Goal: Task Accomplishment & Management: Complete application form

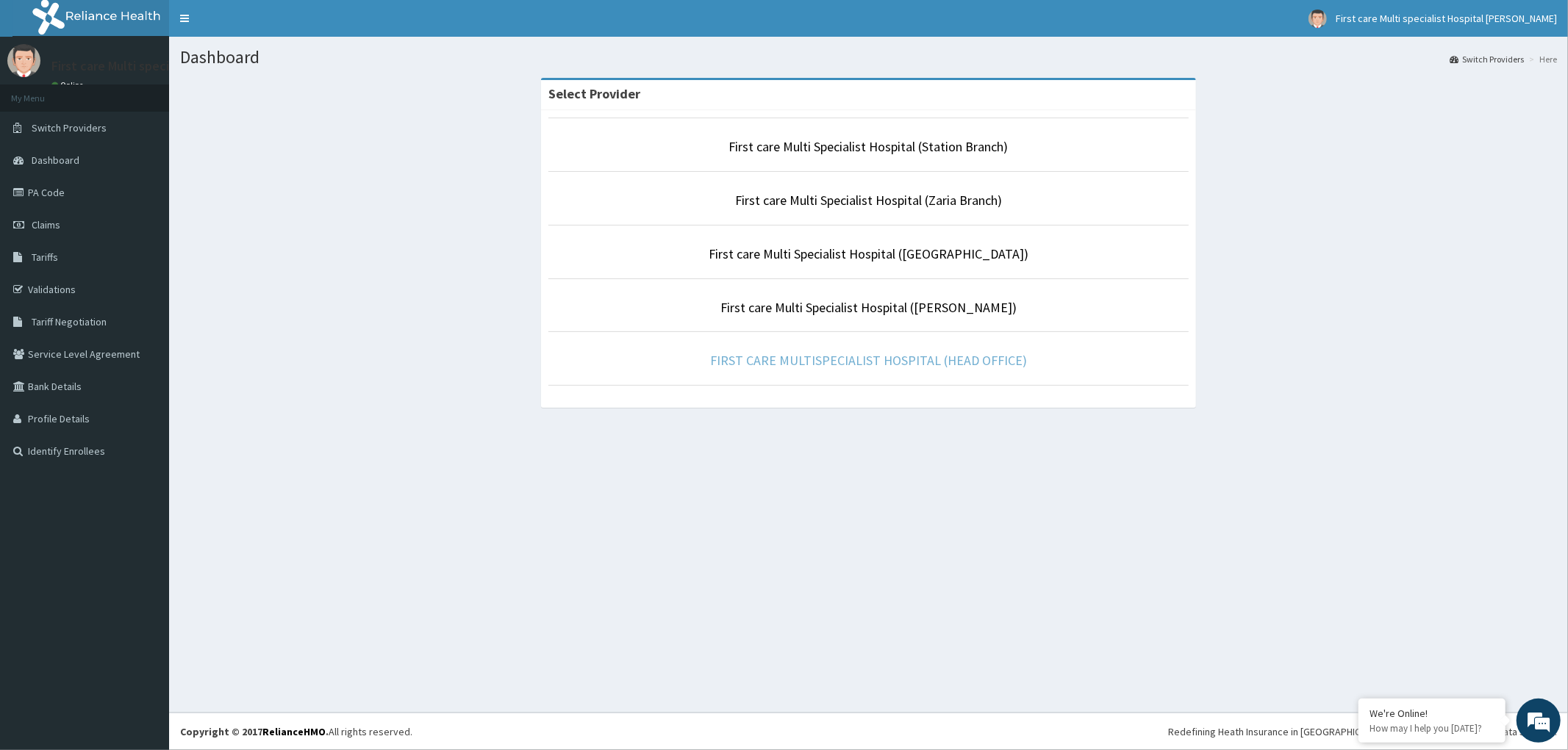
click at [989, 365] on link "FIRST CARE MULTISPECIALIST HOSPITAL (HEAD OFFICE)" at bounding box center [868, 359] width 317 height 17
click at [804, 357] on link "FIRST CARE MULTISPECIALIST HOSPITAL (HEAD OFFICE)" at bounding box center [868, 359] width 317 height 17
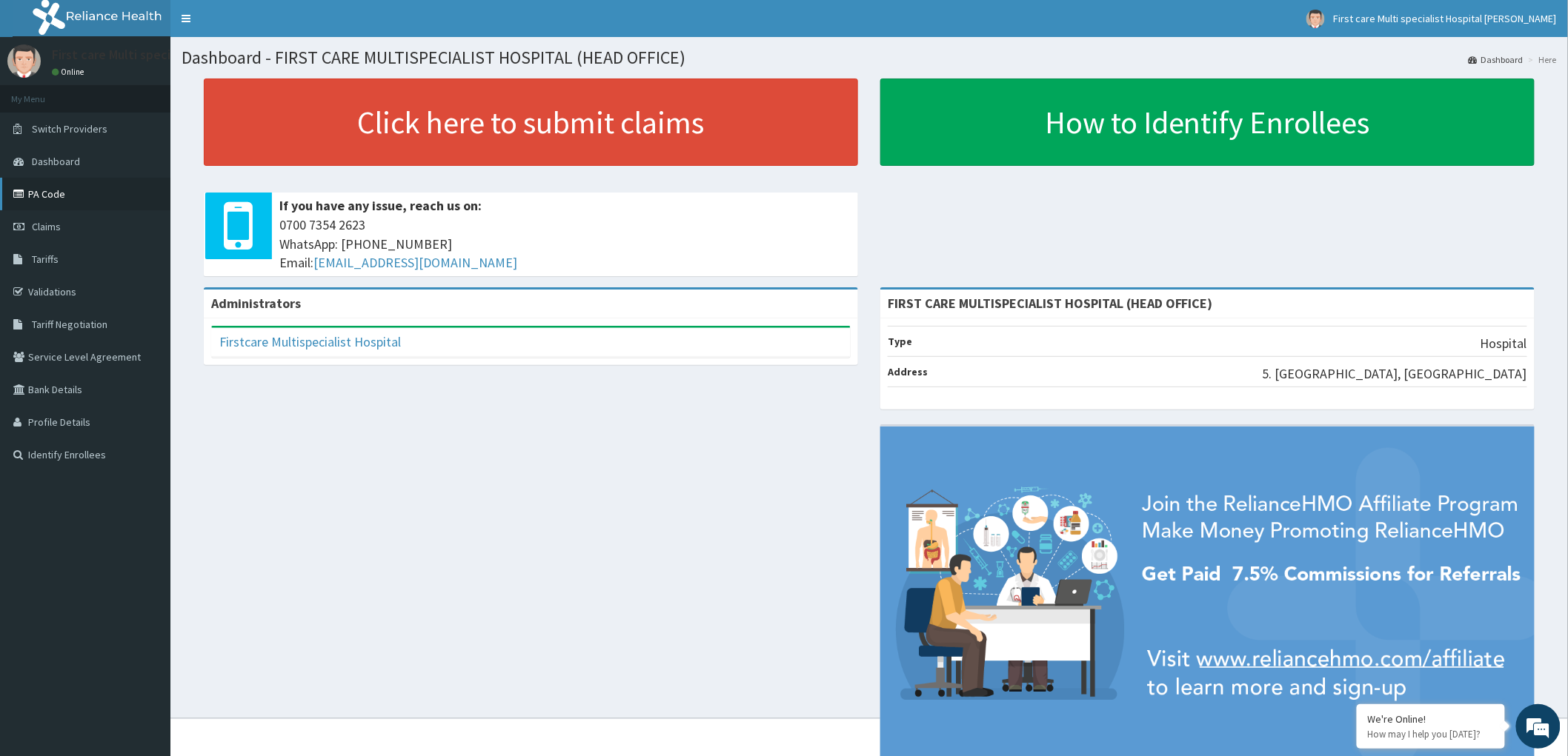
click at [58, 189] on link "PA Code" at bounding box center [84, 193] width 170 height 32
click at [46, 228] on span "Claims" at bounding box center [45, 227] width 28 height 14
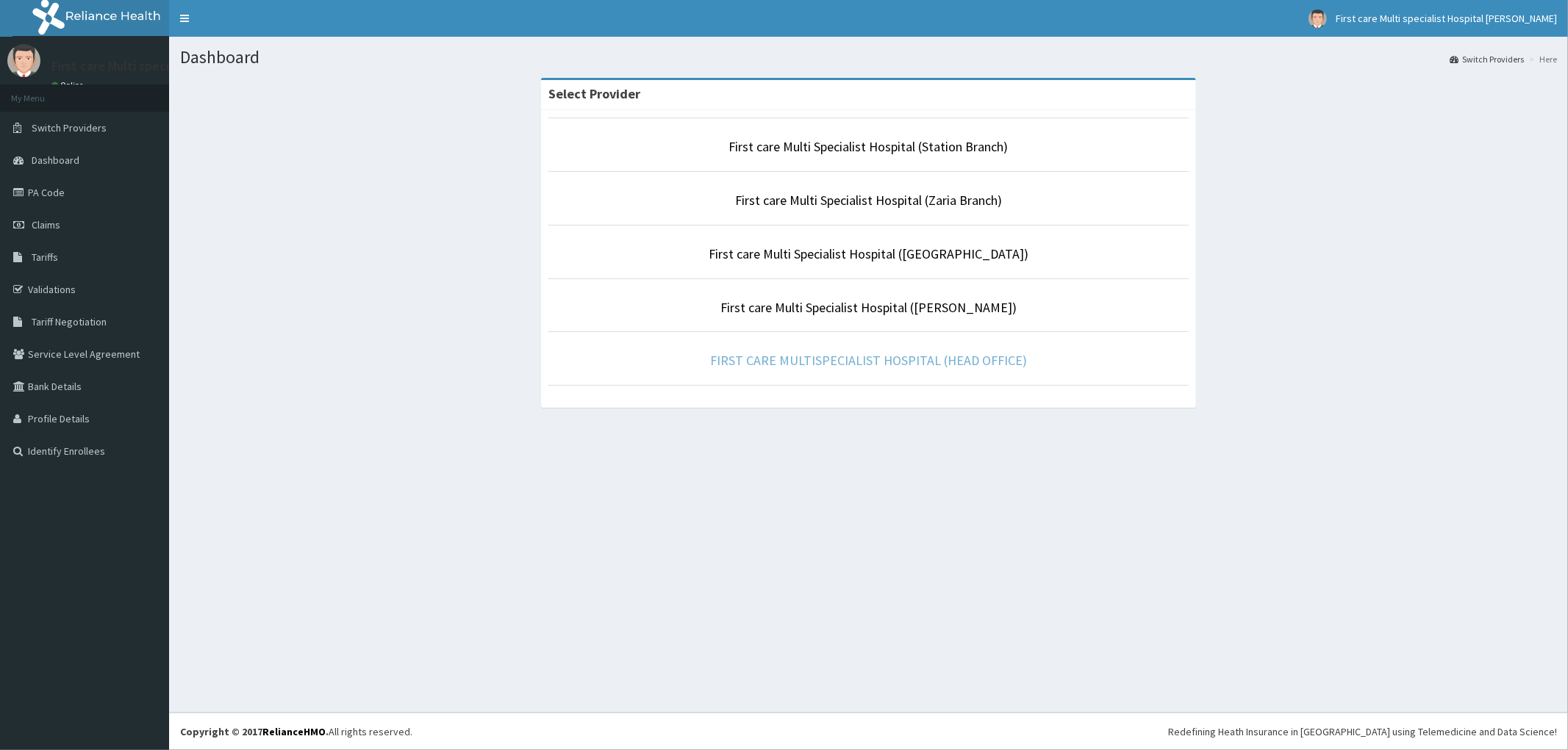
click at [949, 363] on link "FIRST CARE MULTISPECIALIST HOSPITAL (HEAD OFFICE)" at bounding box center [868, 359] width 317 height 17
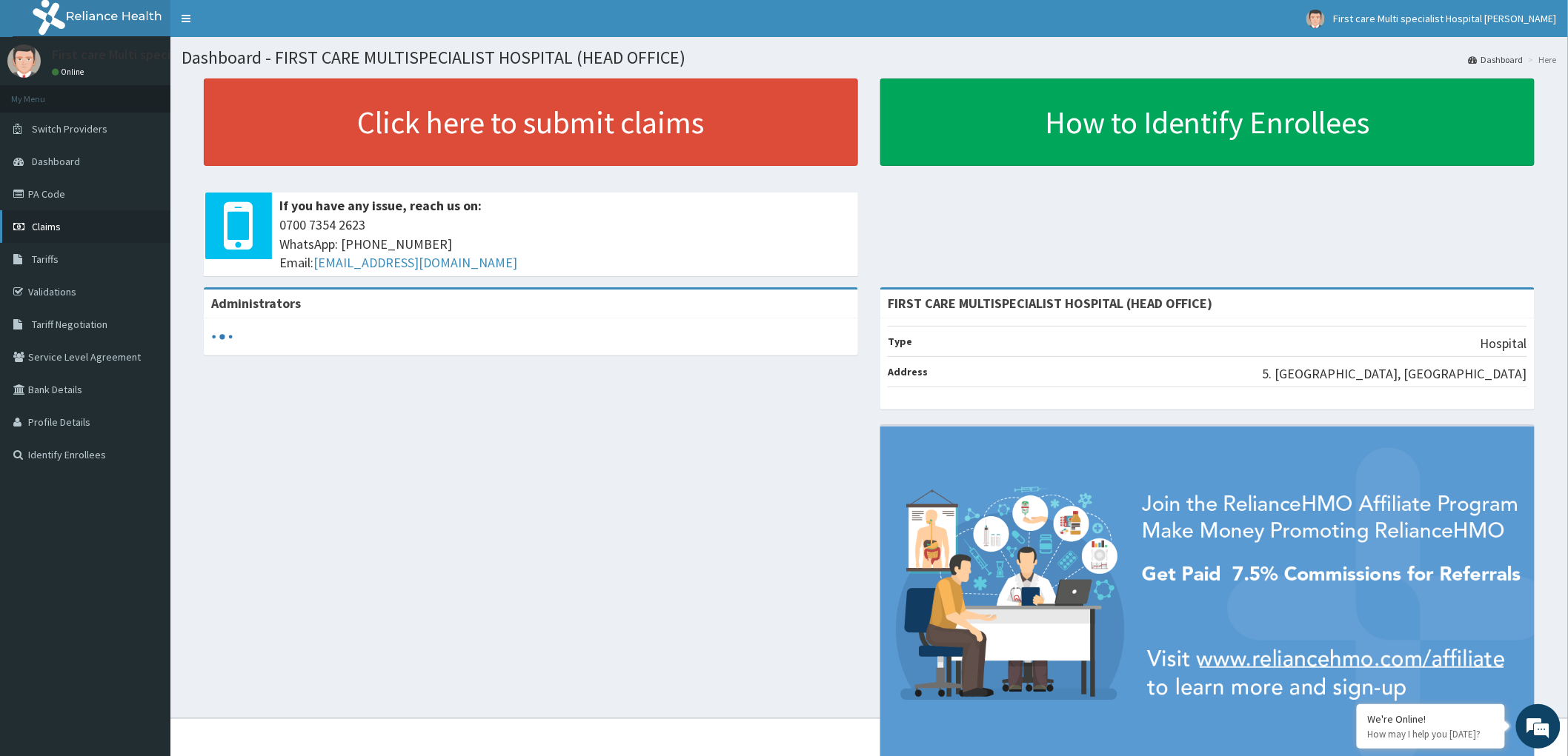
click at [47, 225] on span "Claims" at bounding box center [45, 227] width 28 height 14
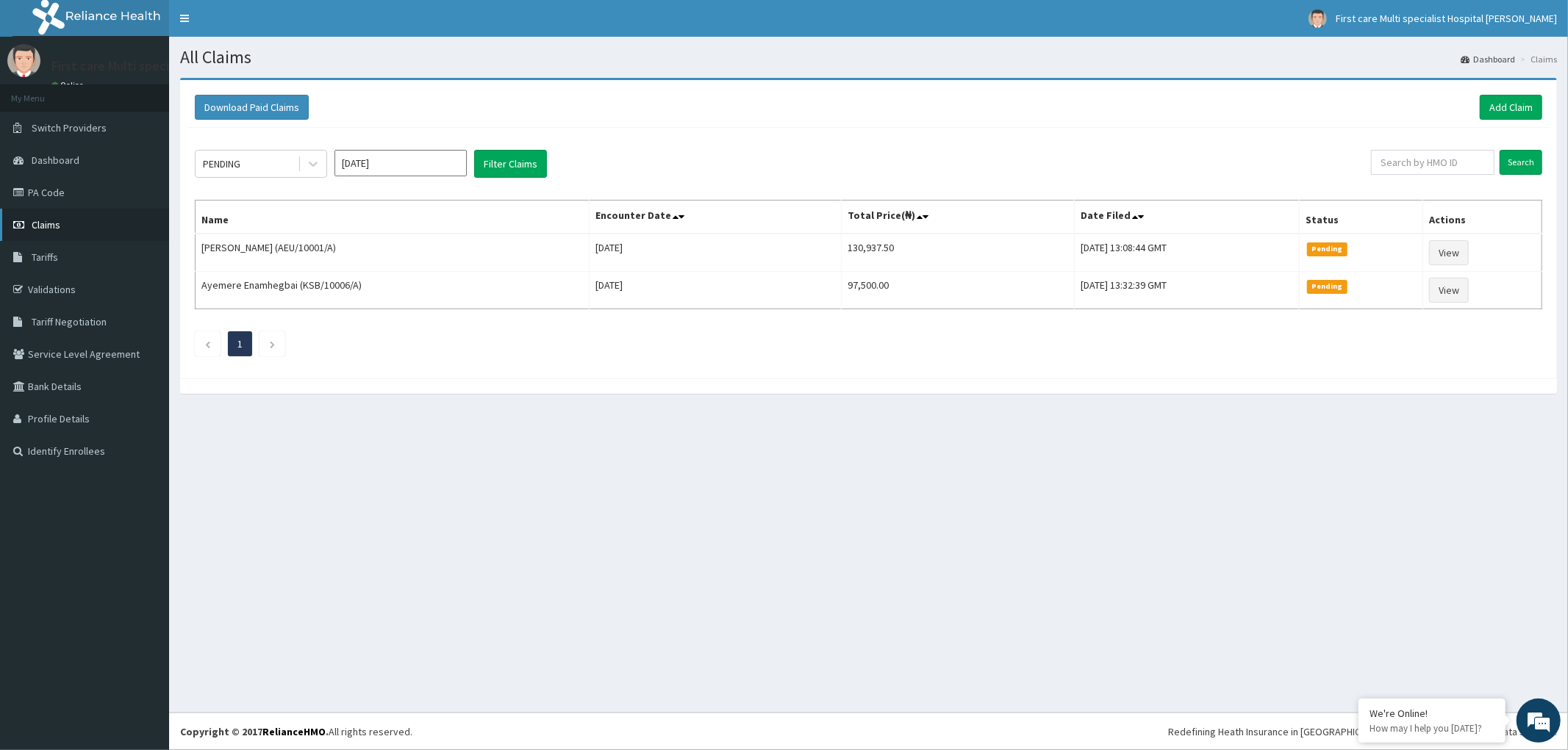
click at [46, 217] on link "Claims" at bounding box center [84, 224] width 169 height 32
click at [311, 160] on icon at bounding box center [313, 164] width 15 height 15
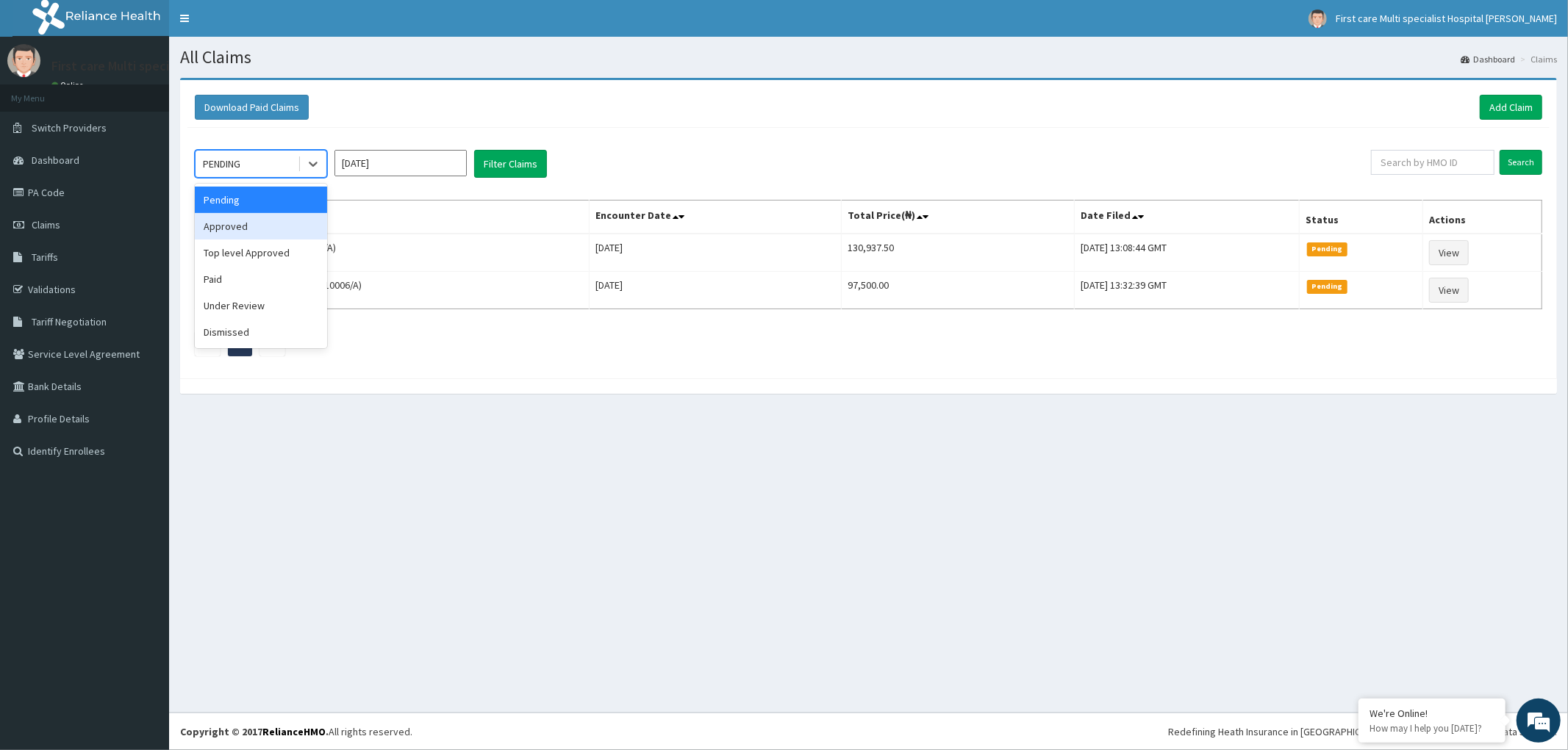
click at [299, 231] on div "Approved" at bounding box center [261, 226] width 133 height 26
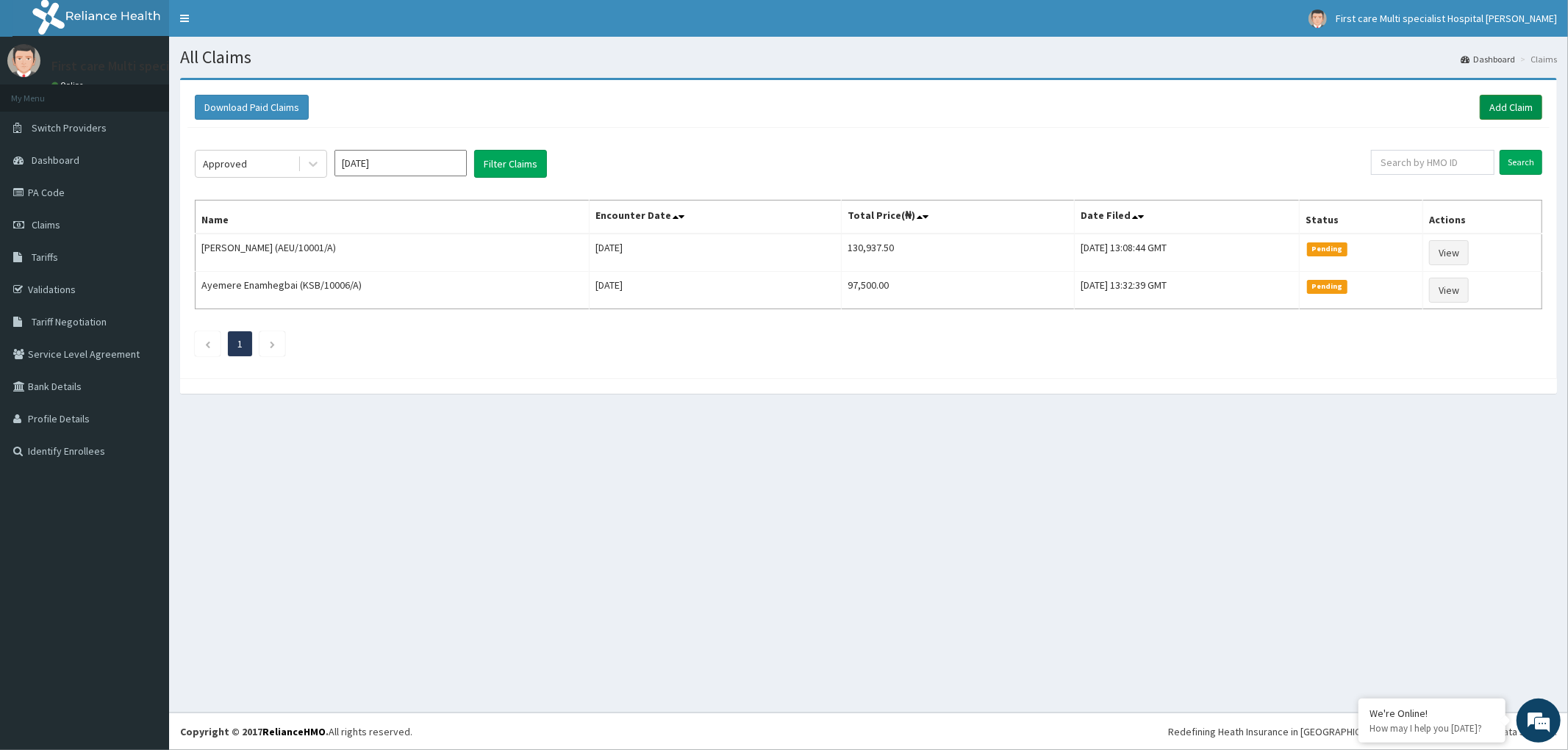
click at [1498, 107] on link "Add Claim" at bounding box center [1511, 107] width 62 height 25
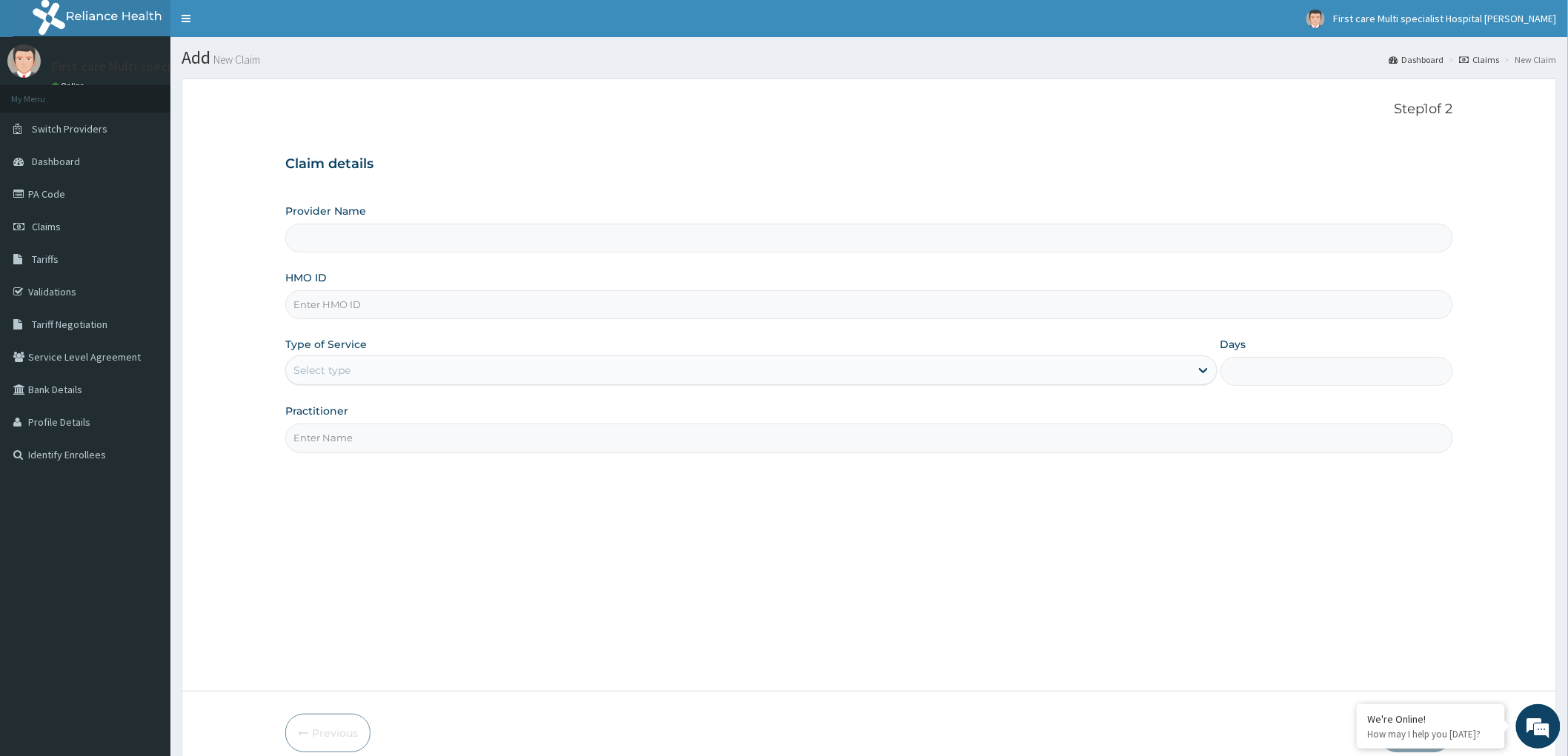
type input "FIRST CARE MULTISPECIALIST HOSPITAL (HEAD OFFICE)"
click at [366, 308] on input "HMO ID" at bounding box center [868, 304] width 1168 height 28
paste input "KSB/11084/D"
type input "KSB/11084/D"
click at [365, 378] on div "Select type" at bounding box center [738, 370] width 904 height 24
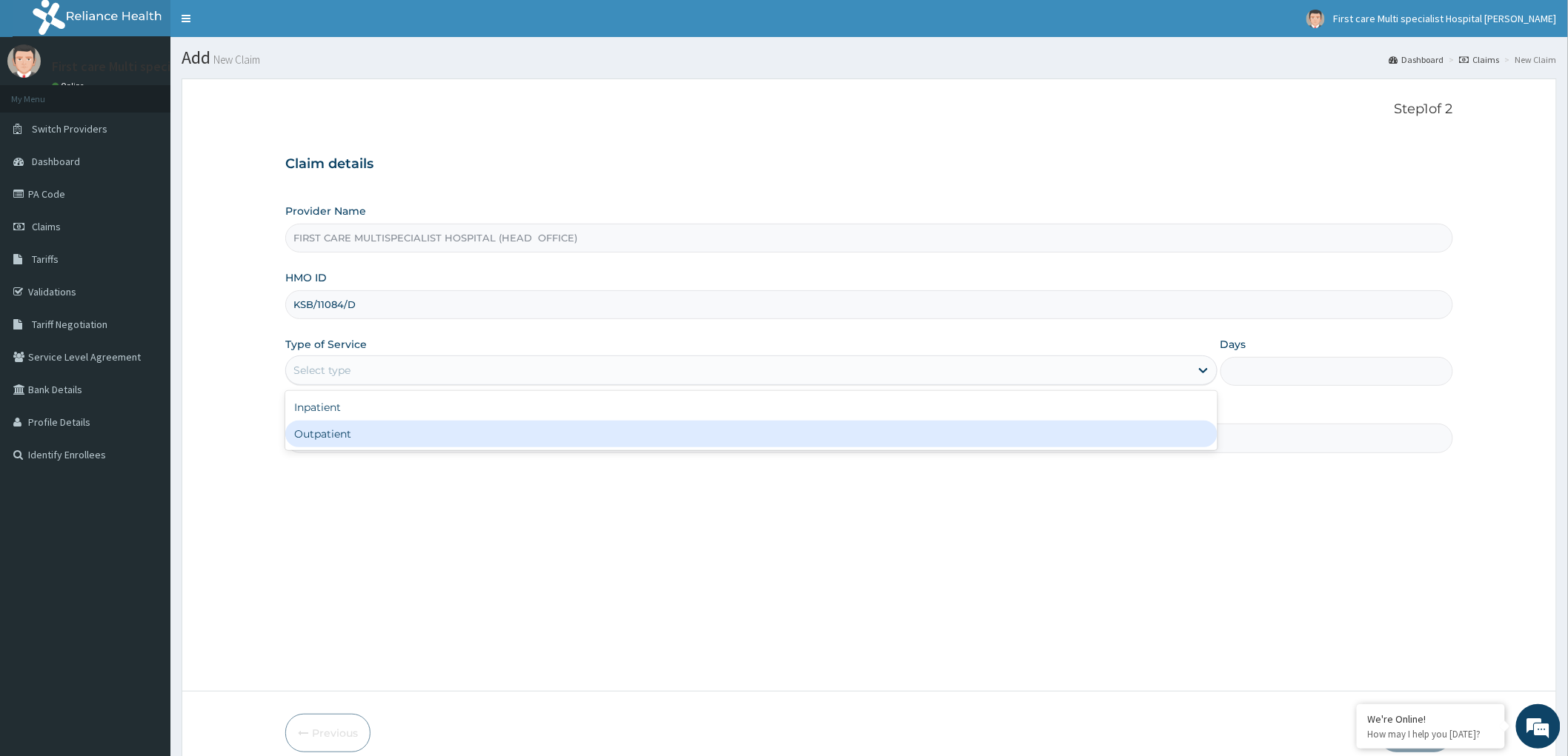
click at [347, 439] on div "Outpatient" at bounding box center [751, 433] width 932 height 27
type input "1"
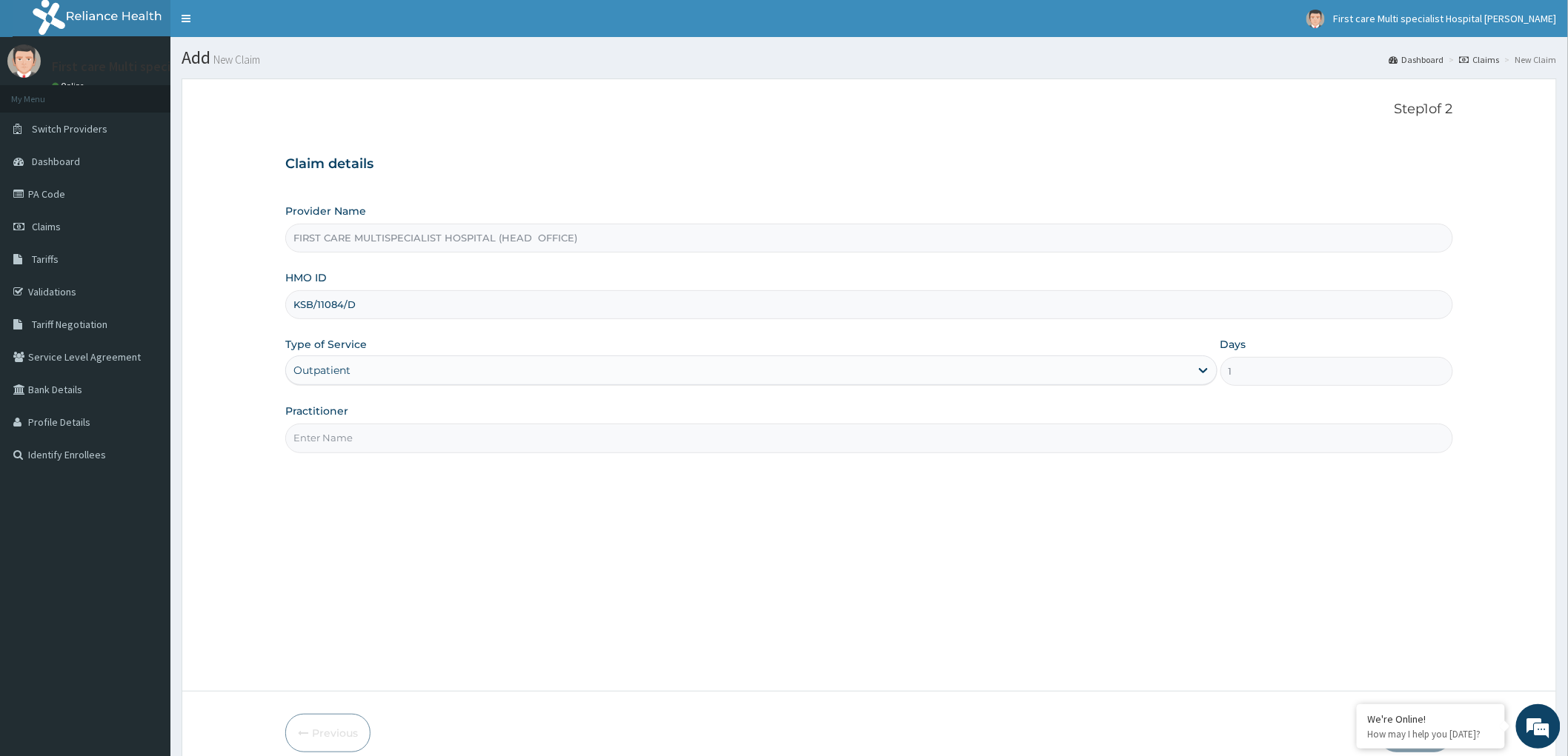
click at [347, 439] on input "Practitioner" at bounding box center [868, 437] width 1168 height 28
type input "DR. RAMATU"
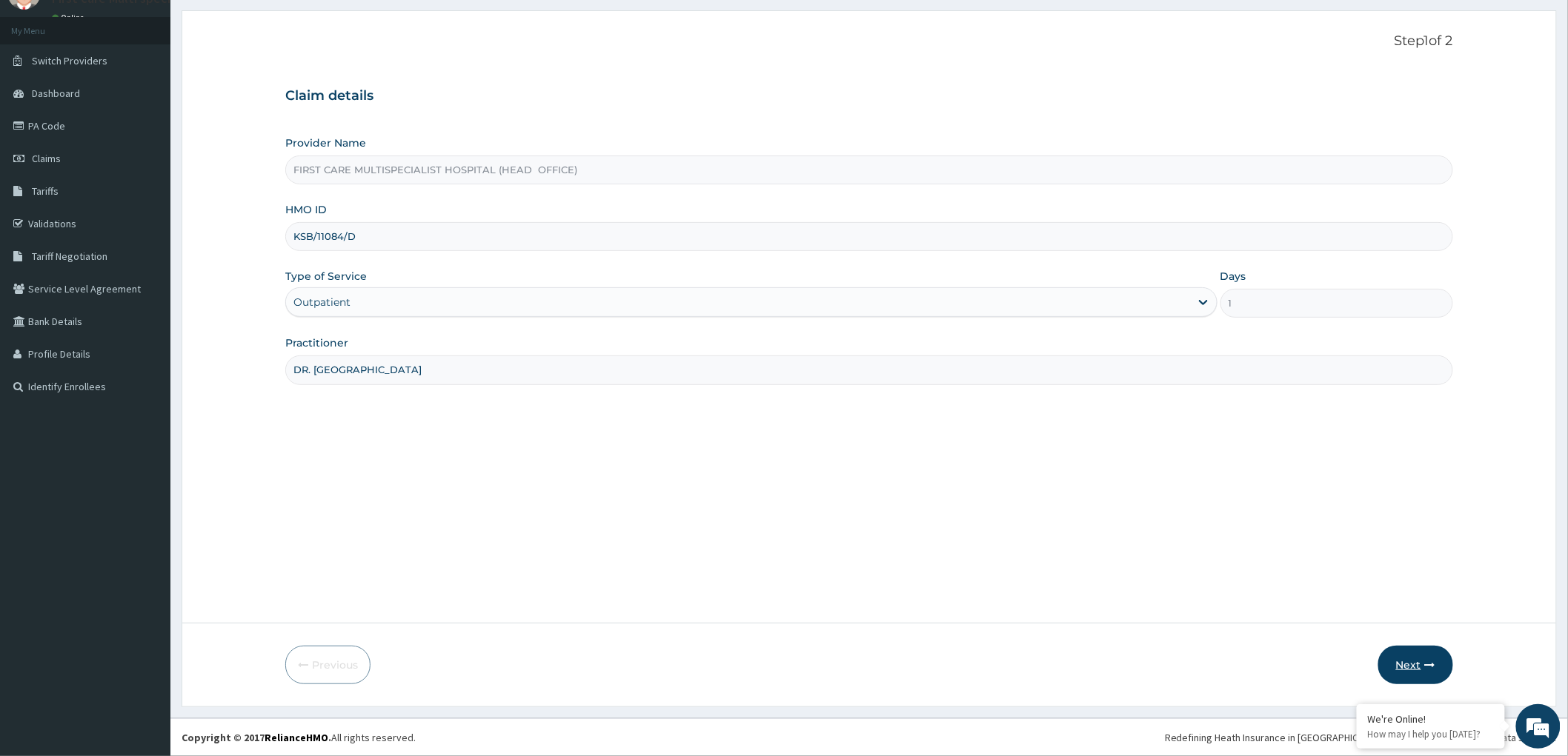
click at [1410, 664] on button "Next" at bounding box center [1416, 665] width 75 height 38
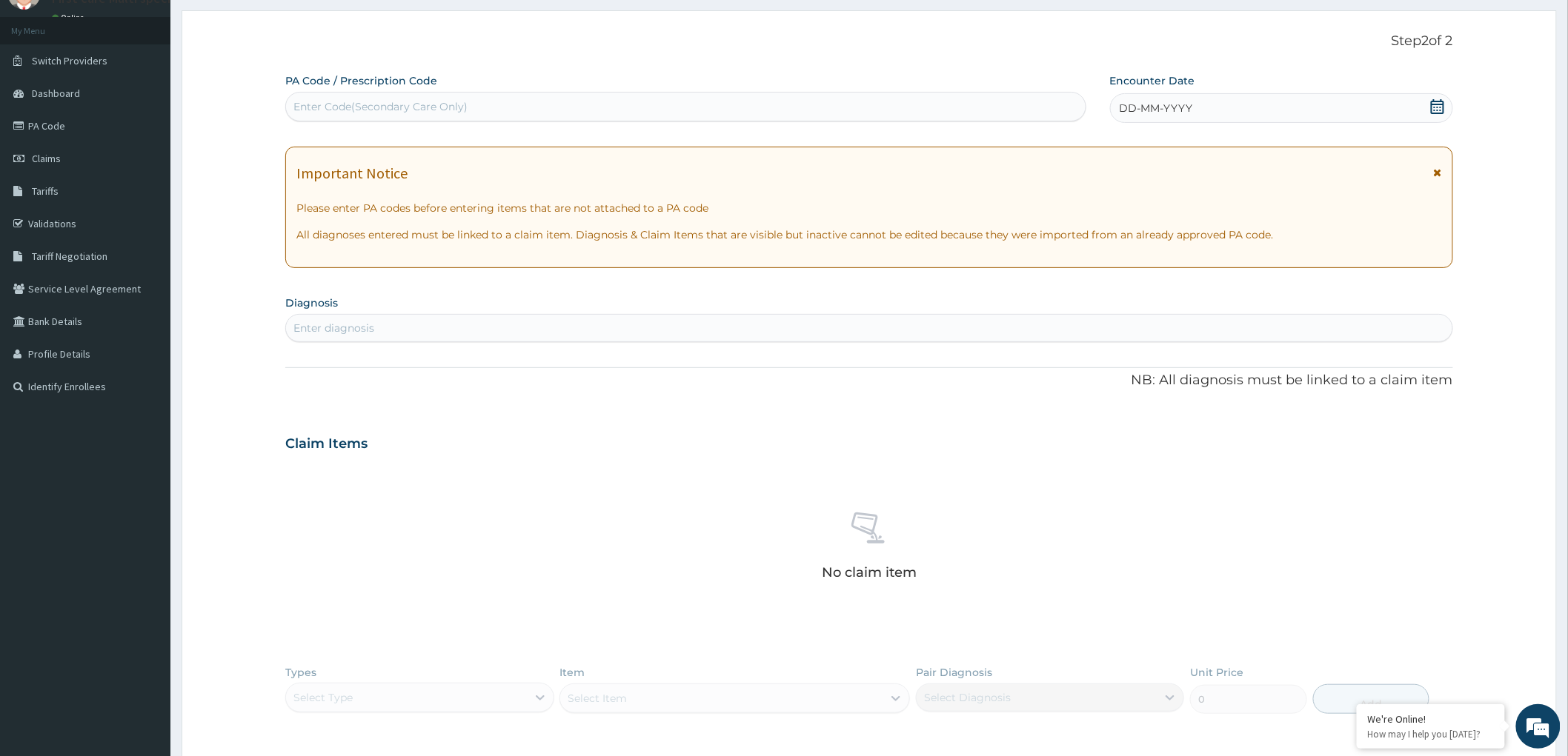
click at [298, 101] on div "Enter Code(Secondary Care Only)" at bounding box center [380, 106] width 174 height 15
paste input "PA/0BD243"
type input "PA/0BD243"
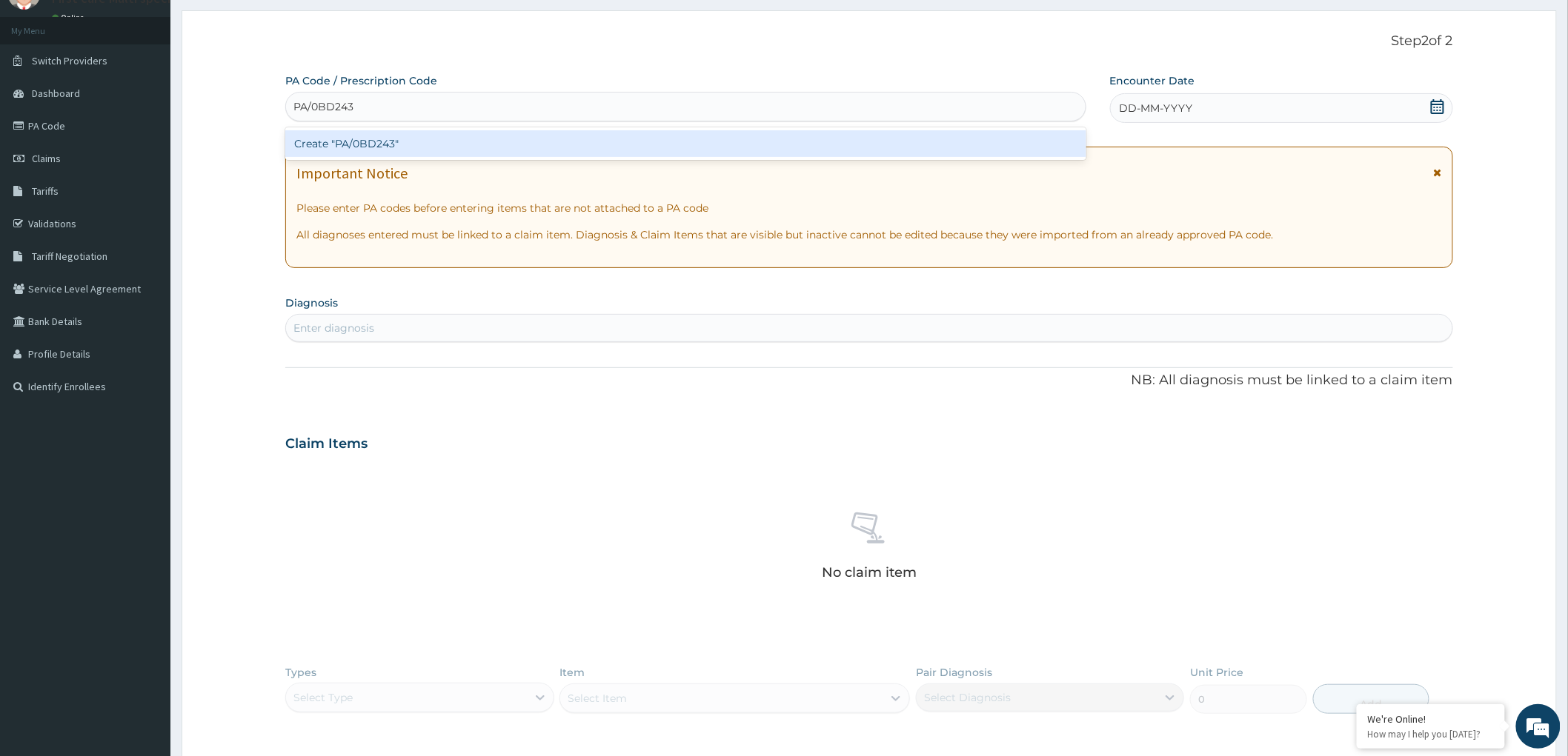
click at [312, 149] on div "Create "PA/0BD243"" at bounding box center [685, 143] width 801 height 27
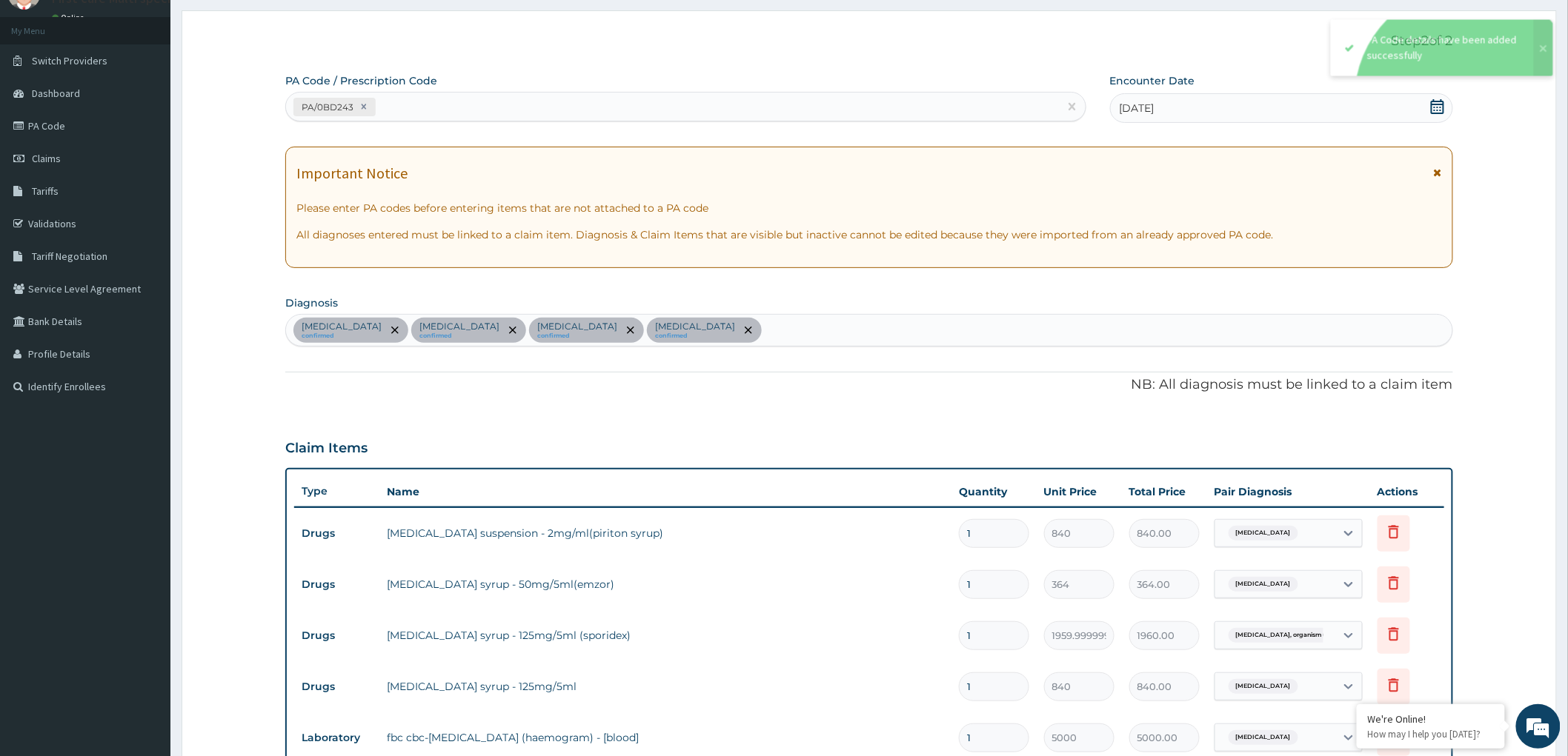
scroll to position [634, 0]
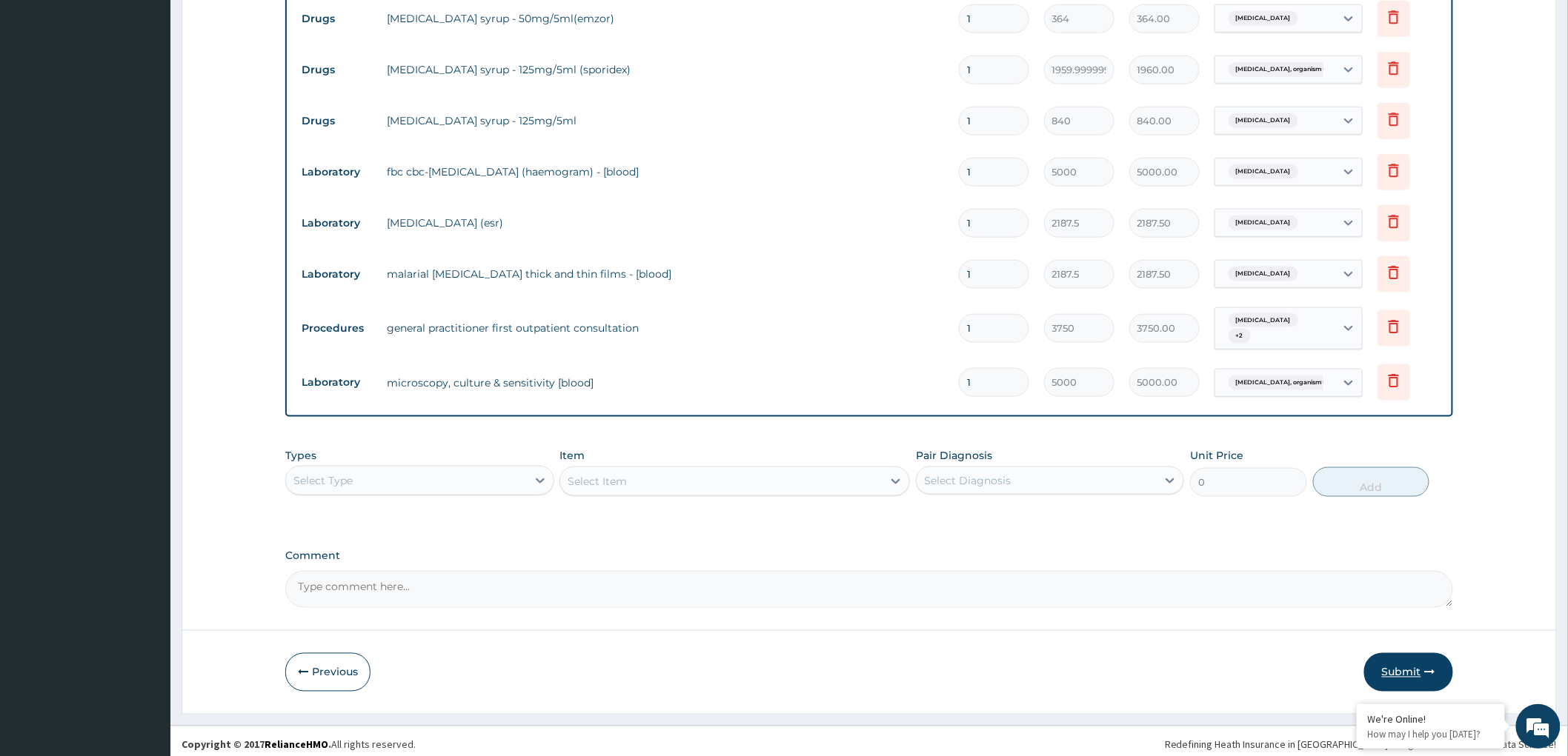
click at [1396, 665] on button "Submit" at bounding box center [1409, 672] width 89 height 38
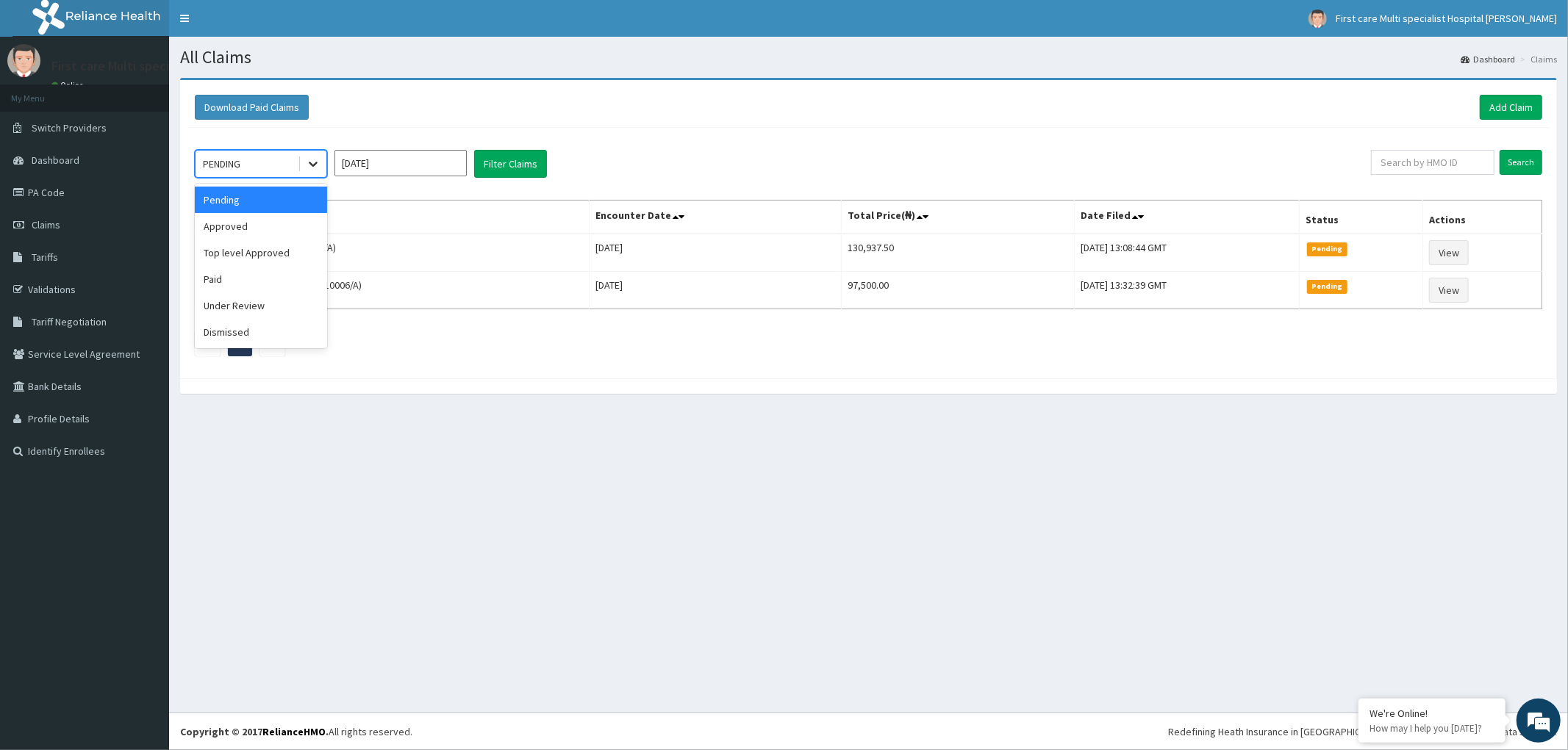
click at [314, 164] on icon at bounding box center [313, 165] width 9 height 5
click at [278, 225] on div "Approved" at bounding box center [261, 226] width 133 height 26
click at [529, 166] on button "Filter Claims" at bounding box center [510, 164] width 73 height 28
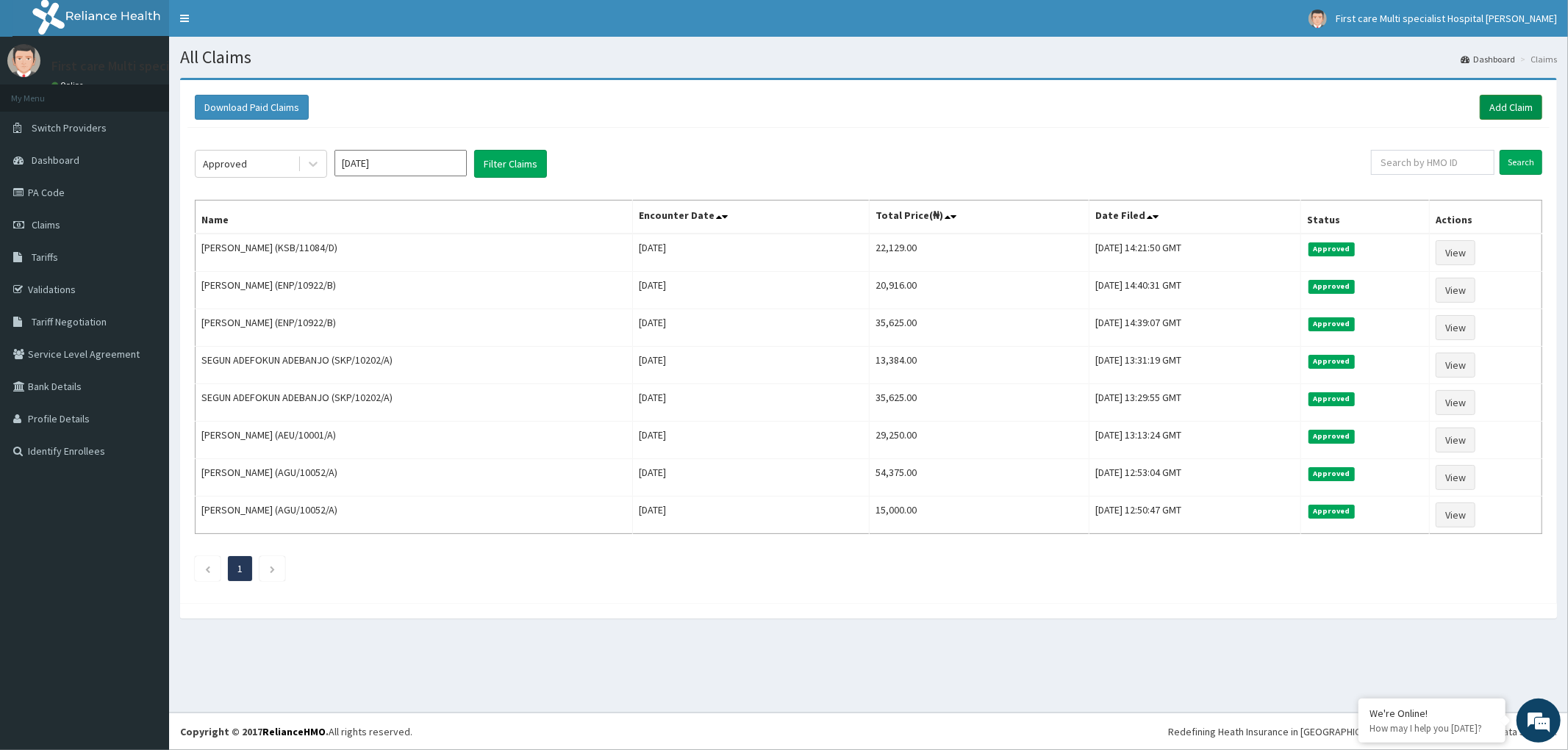
click at [1498, 103] on link "Add Claim" at bounding box center [1511, 107] width 62 height 25
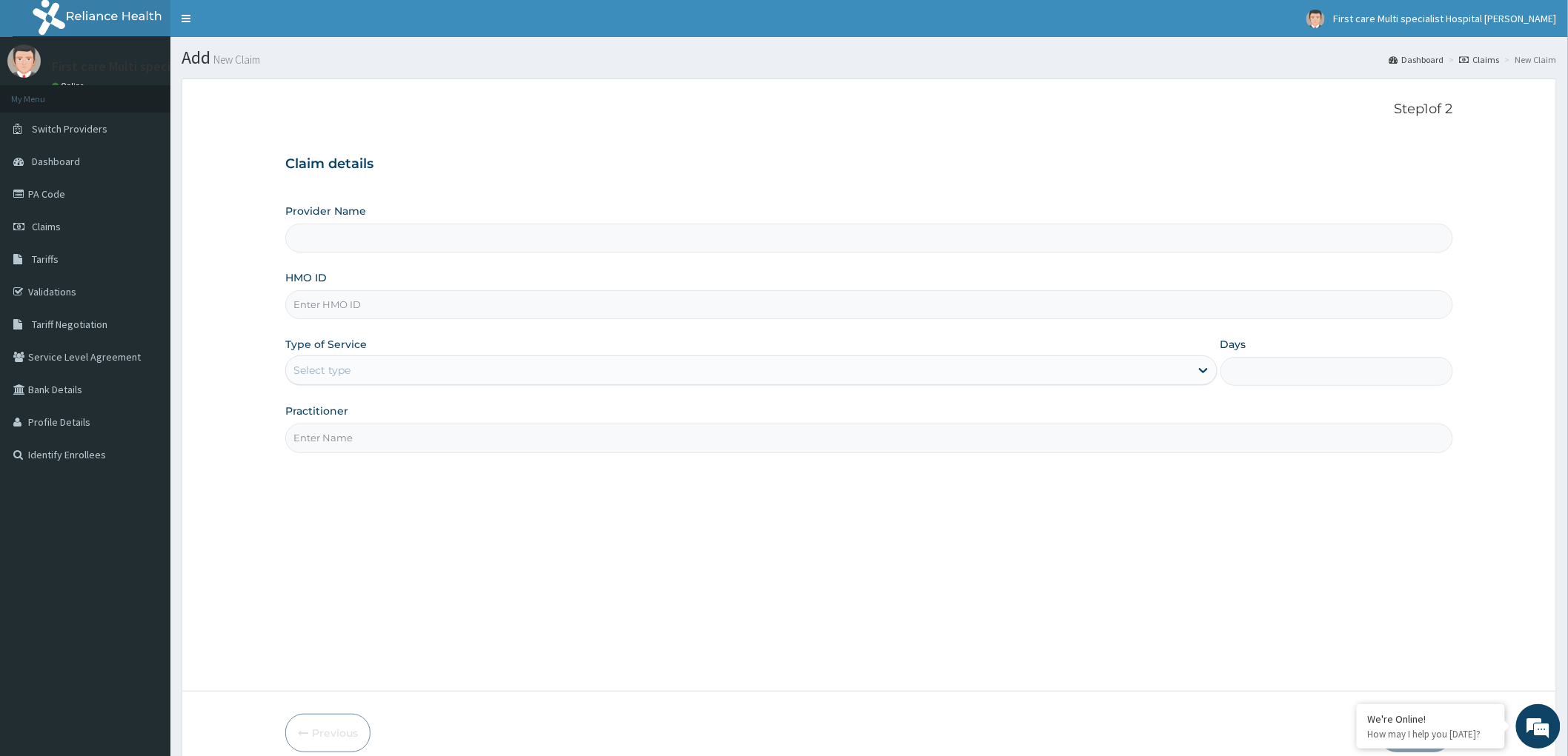
click at [290, 305] on input "HMO ID" at bounding box center [868, 304] width 1168 height 28
paste input "PFM/10181/B"
type input "PFM/10181/B"
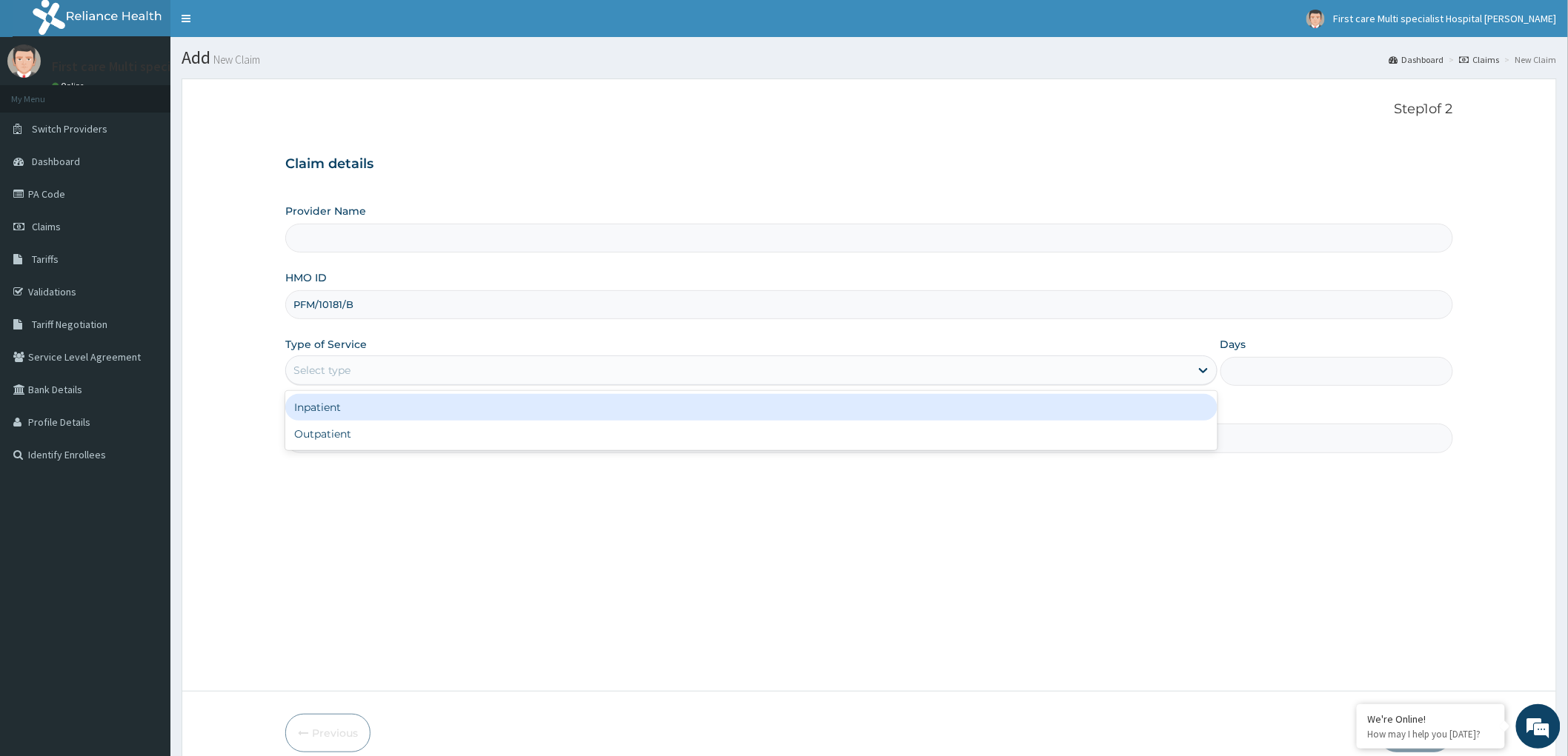
drag, startPoint x: 364, startPoint y: 364, endPoint x: 358, endPoint y: 378, distance: 15.2
click at [360, 366] on div "Select type" at bounding box center [738, 370] width 904 height 24
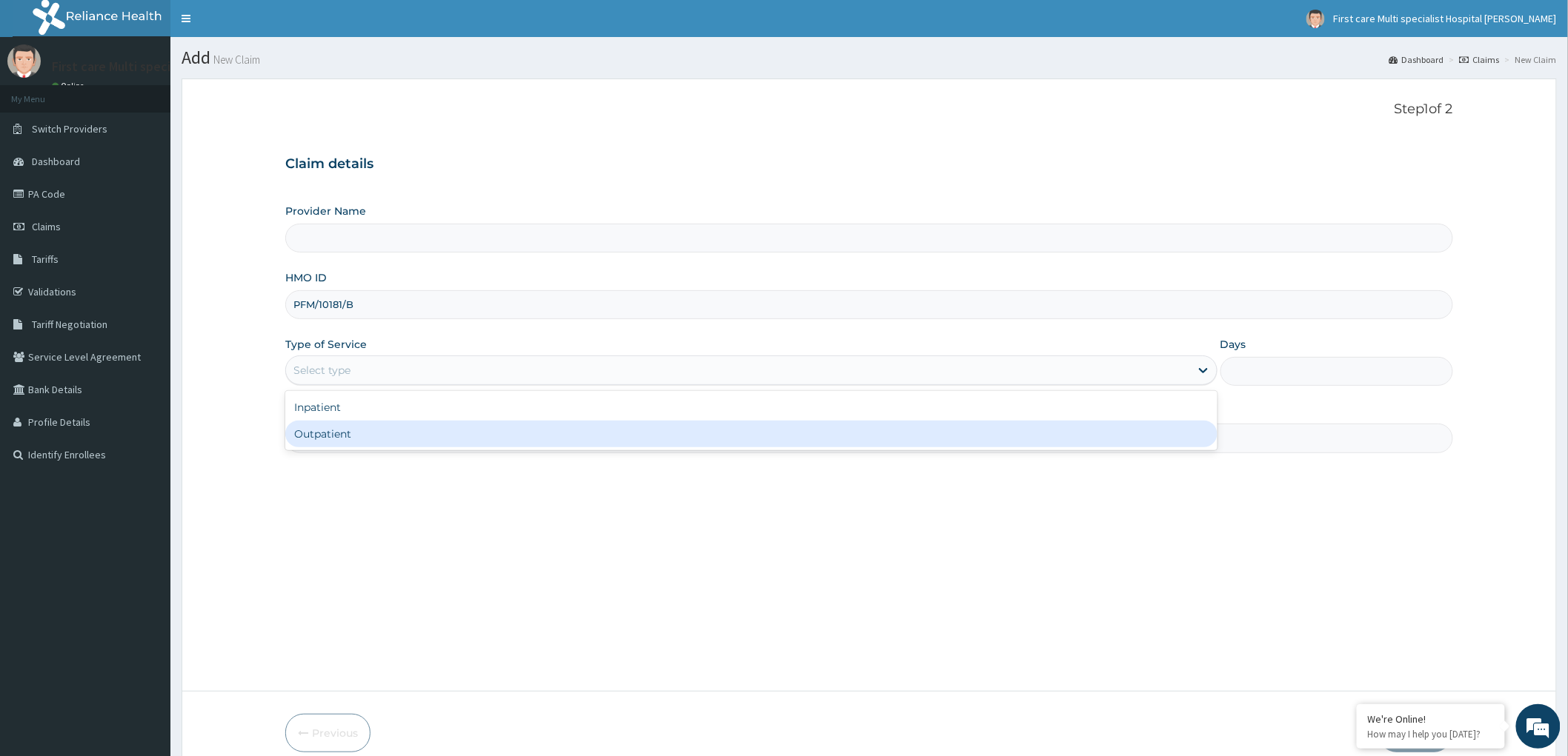
click at [349, 426] on div "Outpatient" at bounding box center [751, 433] width 932 height 27
type input "1"
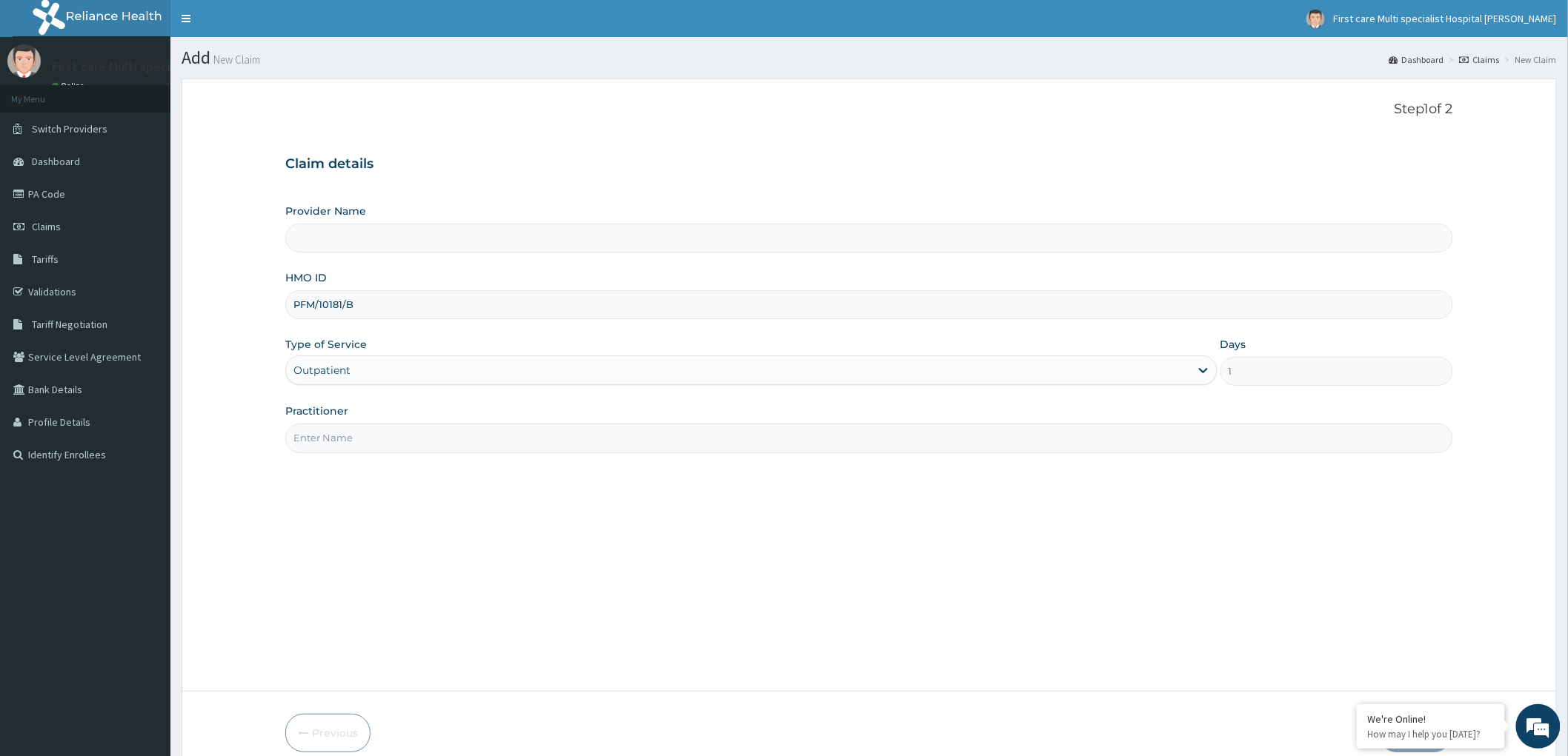
click at [349, 437] on input "Practitioner" at bounding box center [868, 437] width 1168 height 28
type input "FIRST CARE MULTISPECIALIST HOSPITAL (HEAD OFFICE)"
type input "DR. RAMATU"
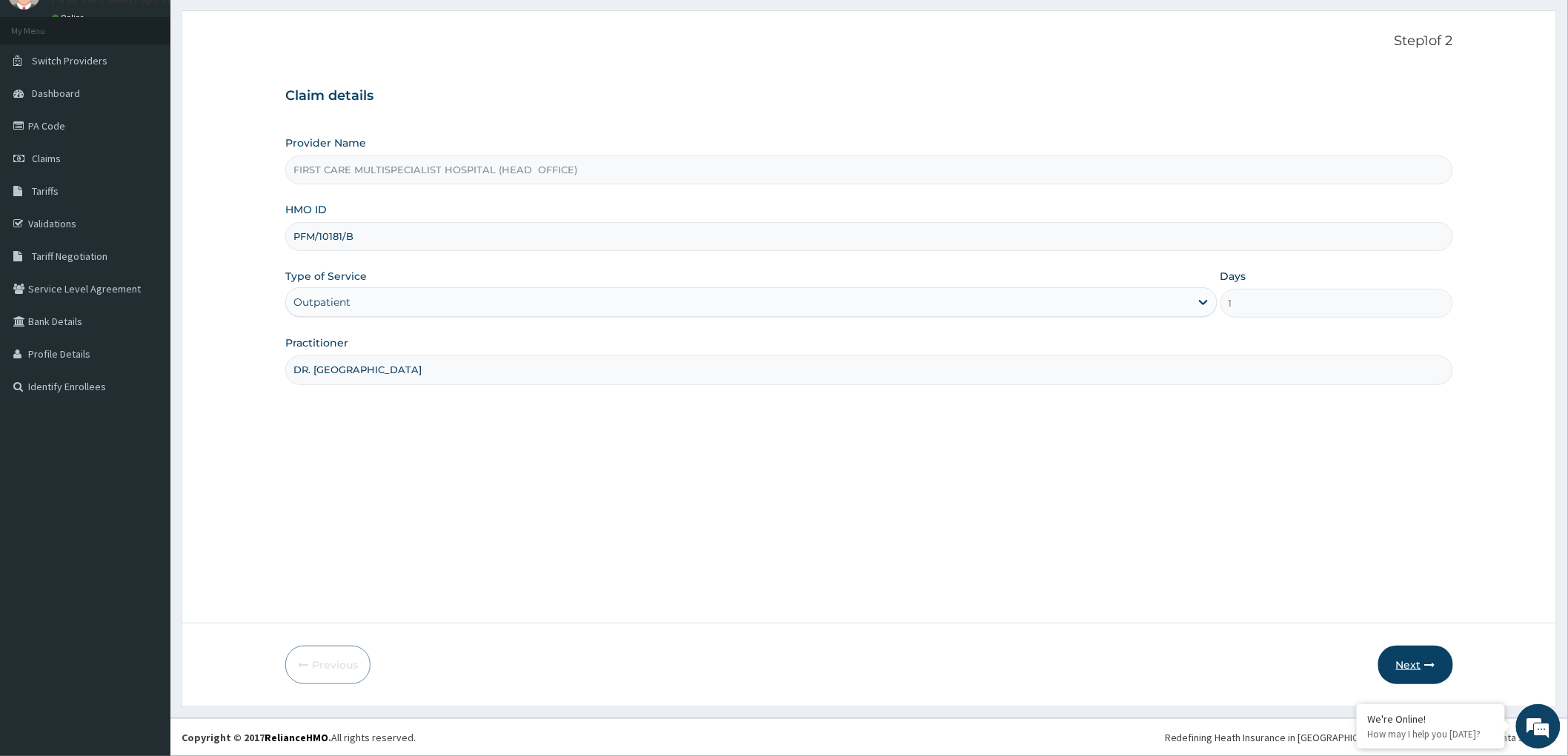
click at [1413, 667] on button "Next" at bounding box center [1416, 665] width 75 height 38
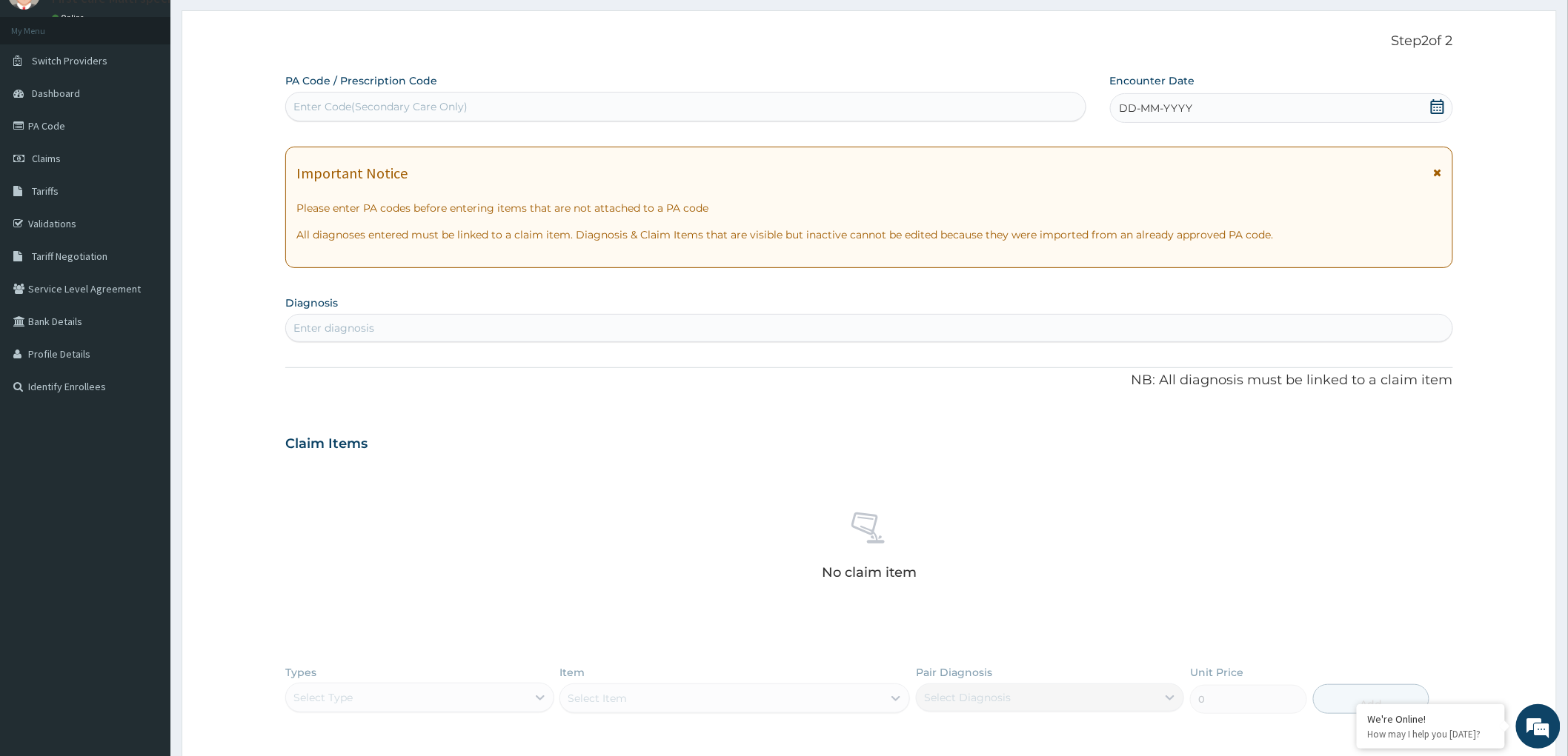
click at [300, 100] on div "Enter Code(Secondary Care Only)" at bounding box center [686, 107] width 800 height 24
paste input "PA/33C34B"
type input "PA/33C34B"
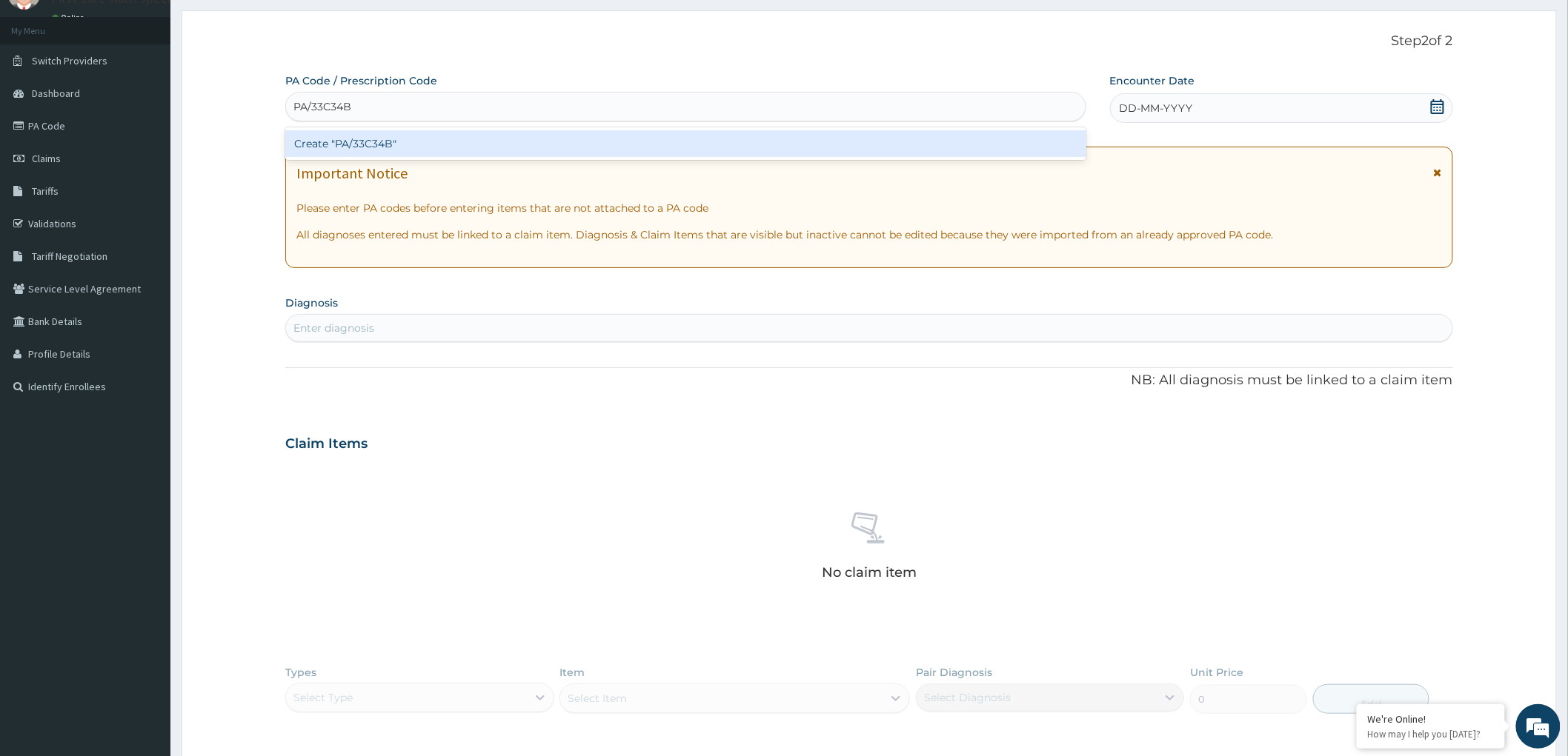
click at [312, 145] on div "Create "PA/33C34B"" at bounding box center [685, 143] width 801 height 27
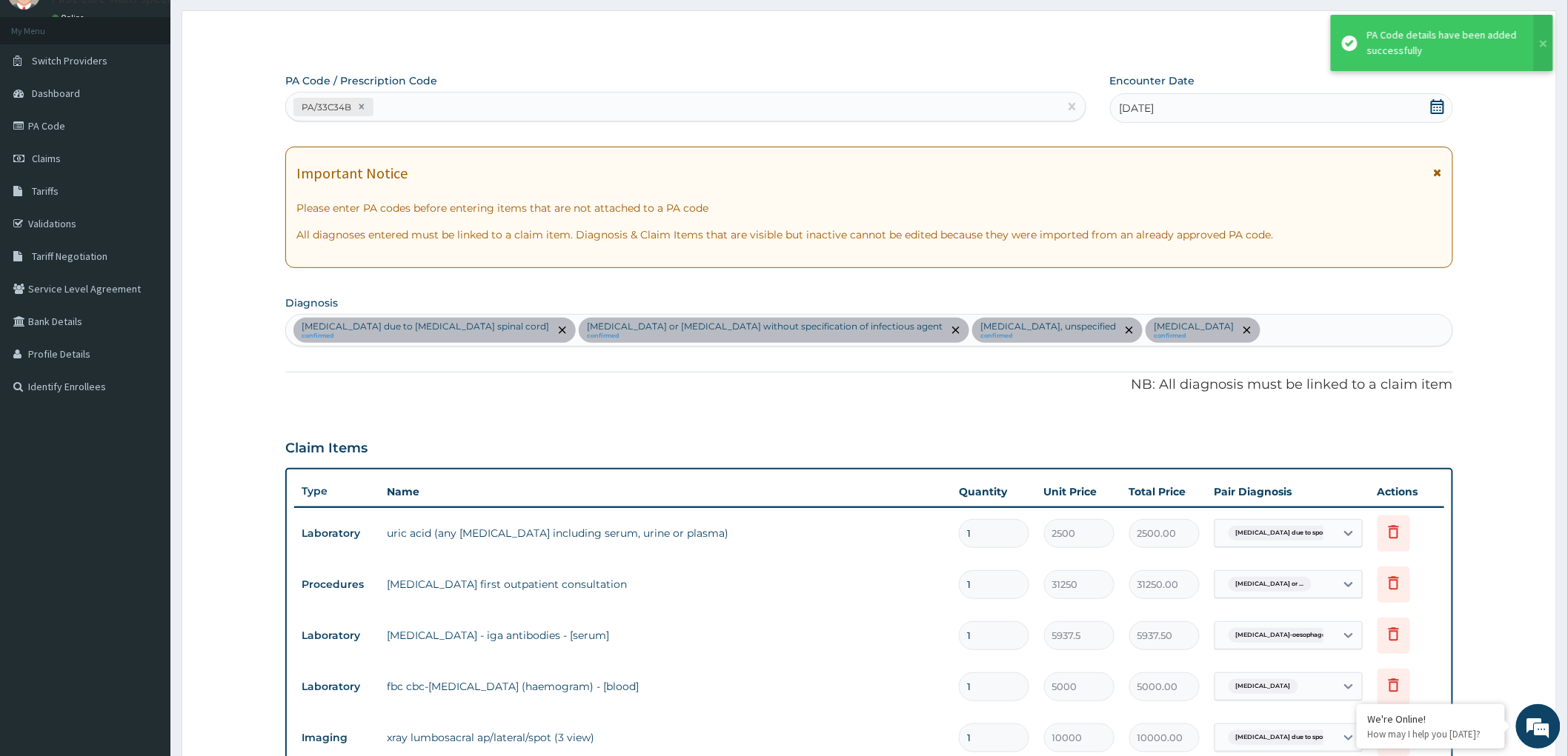
scroll to position [634, 0]
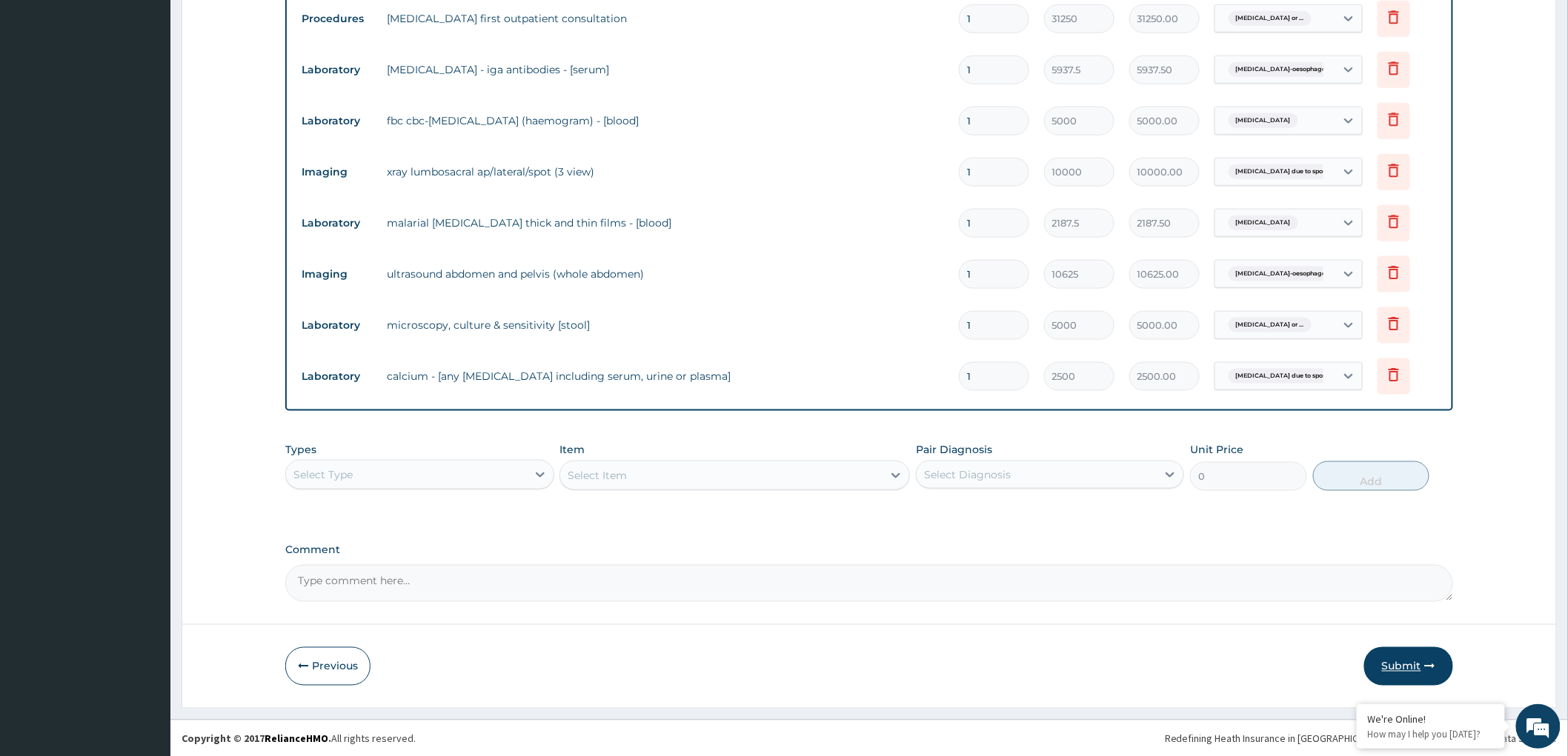
click at [1398, 664] on button "Submit" at bounding box center [1409, 666] width 89 height 38
